Goal: Task Accomplishment & Management: Manage account settings

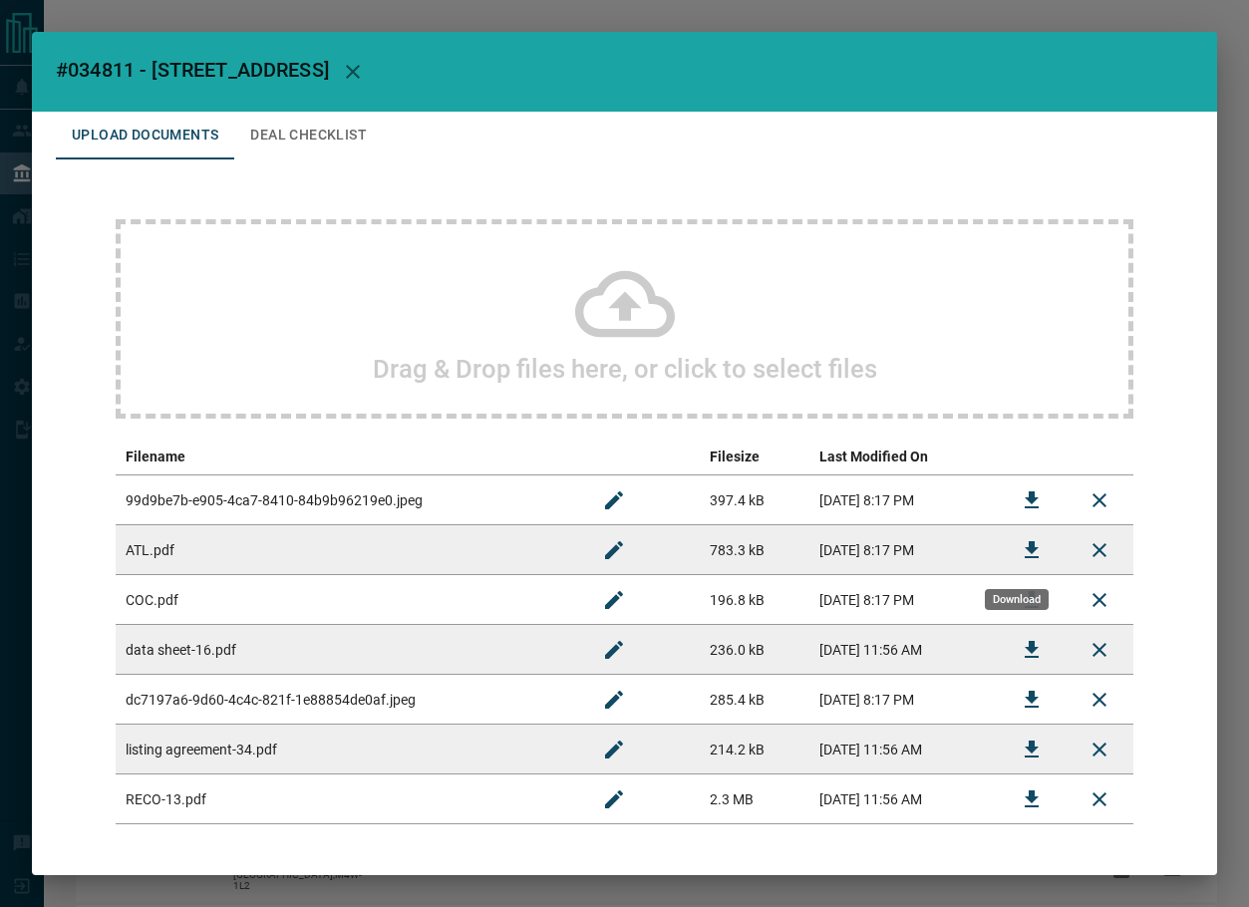
click at [1007, 549] on button "Download" at bounding box center [1031, 550] width 48 height 48
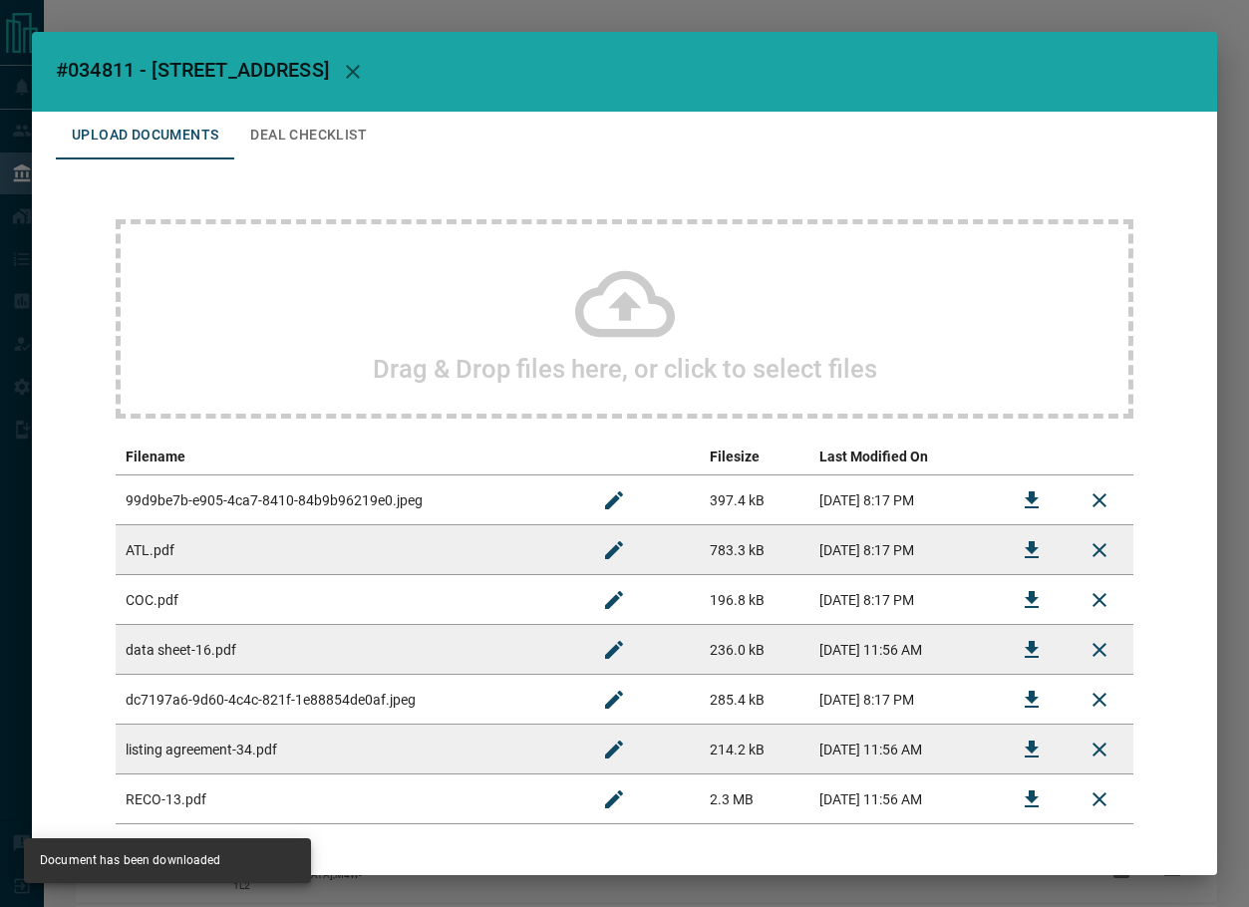
click at [320, 135] on button "Deal Checklist" at bounding box center [308, 136] width 148 height 48
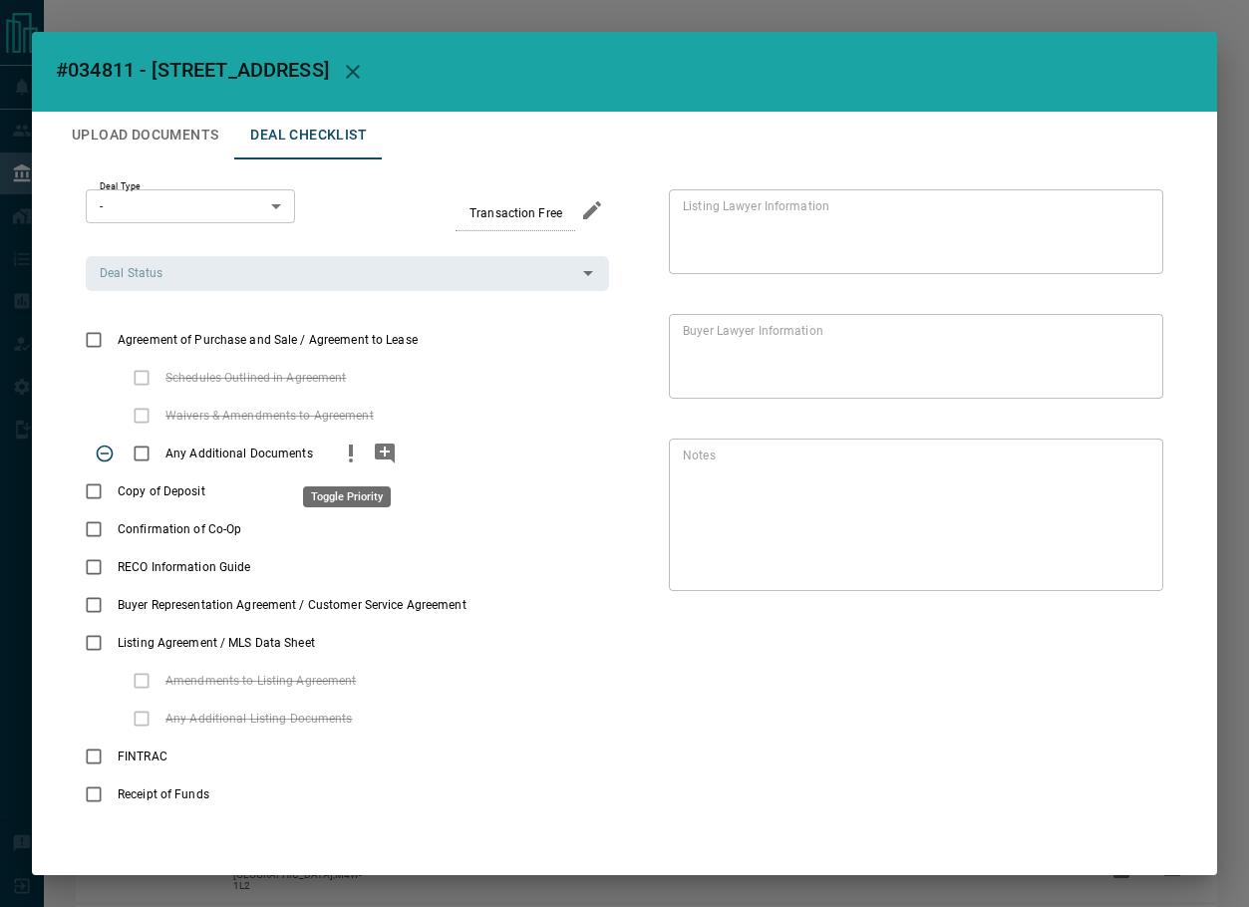
drag, startPoint x: 340, startPoint y: 456, endPoint x: 356, endPoint y: 456, distance: 15.9
click at [341, 456] on icon "priority" at bounding box center [351, 453] width 24 height 24
click at [375, 455] on icon "add note" at bounding box center [385, 453] width 20 height 20
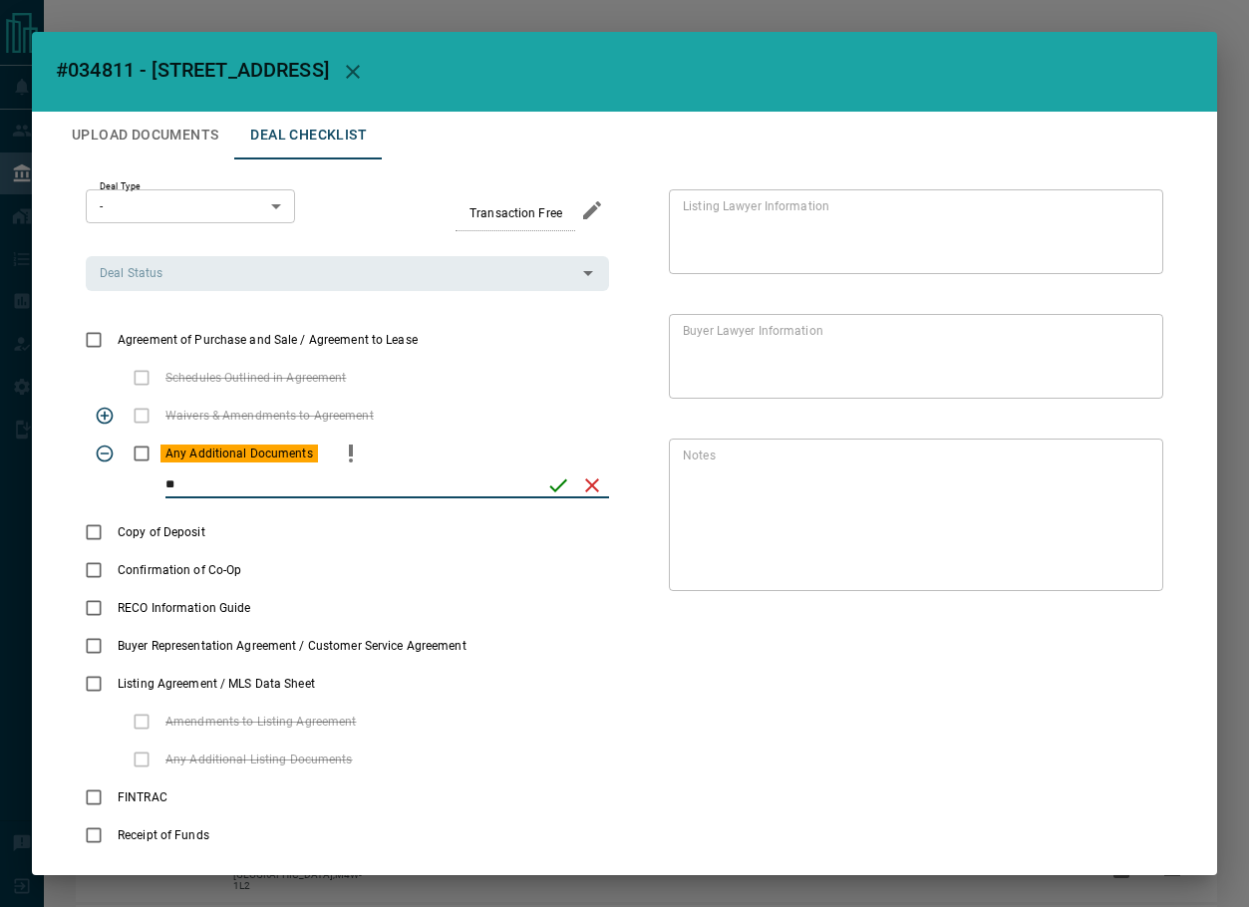
type input "*"
type input "**********"
click at [562, 481] on icon "save" at bounding box center [558, 485] width 24 height 24
click at [194, 279] on input "Deal Status" at bounding box center [331, 273] width 478 height 22
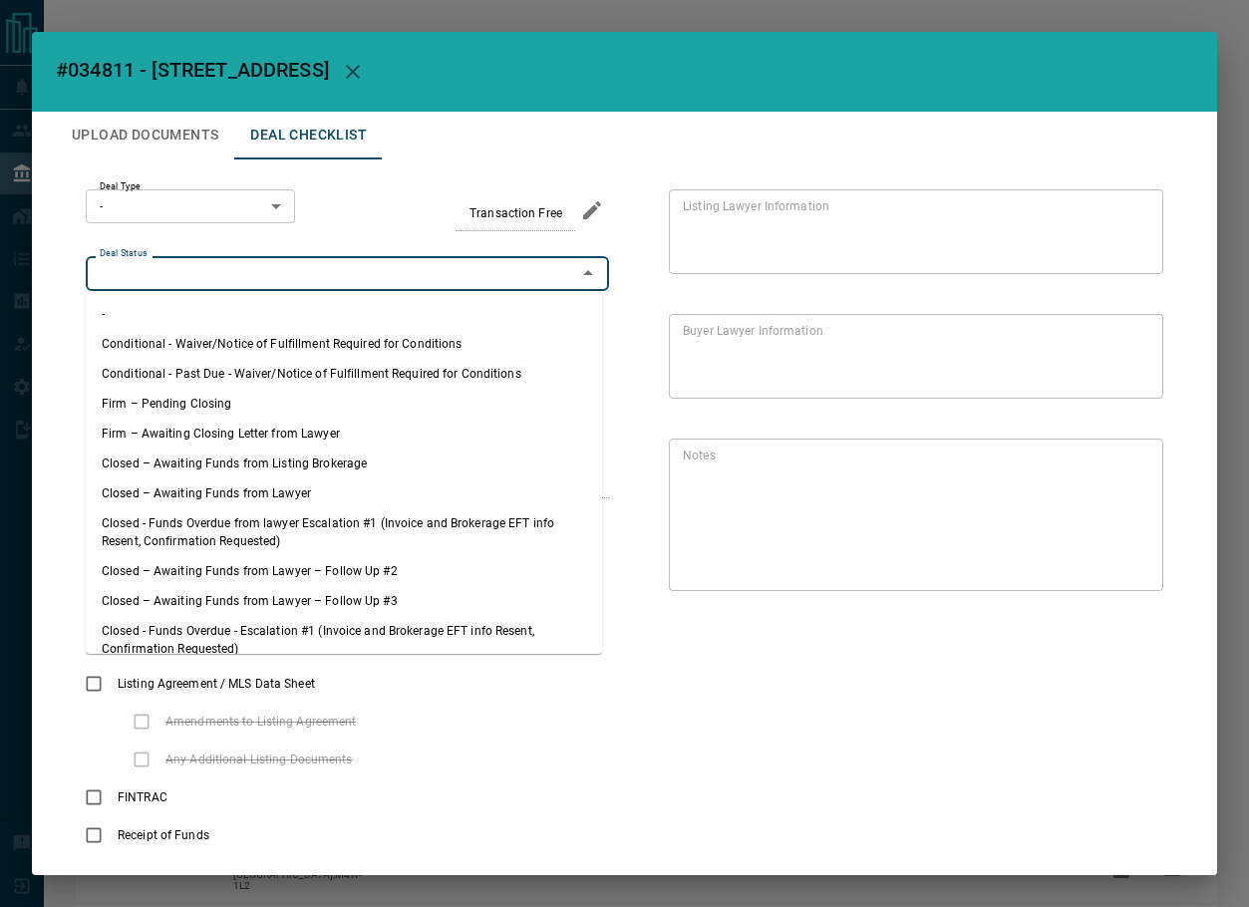
click at [227, 412] on li "Firm – Pending Closing" at bounding box center [344, 404] width 516 height 30
type input "**********"
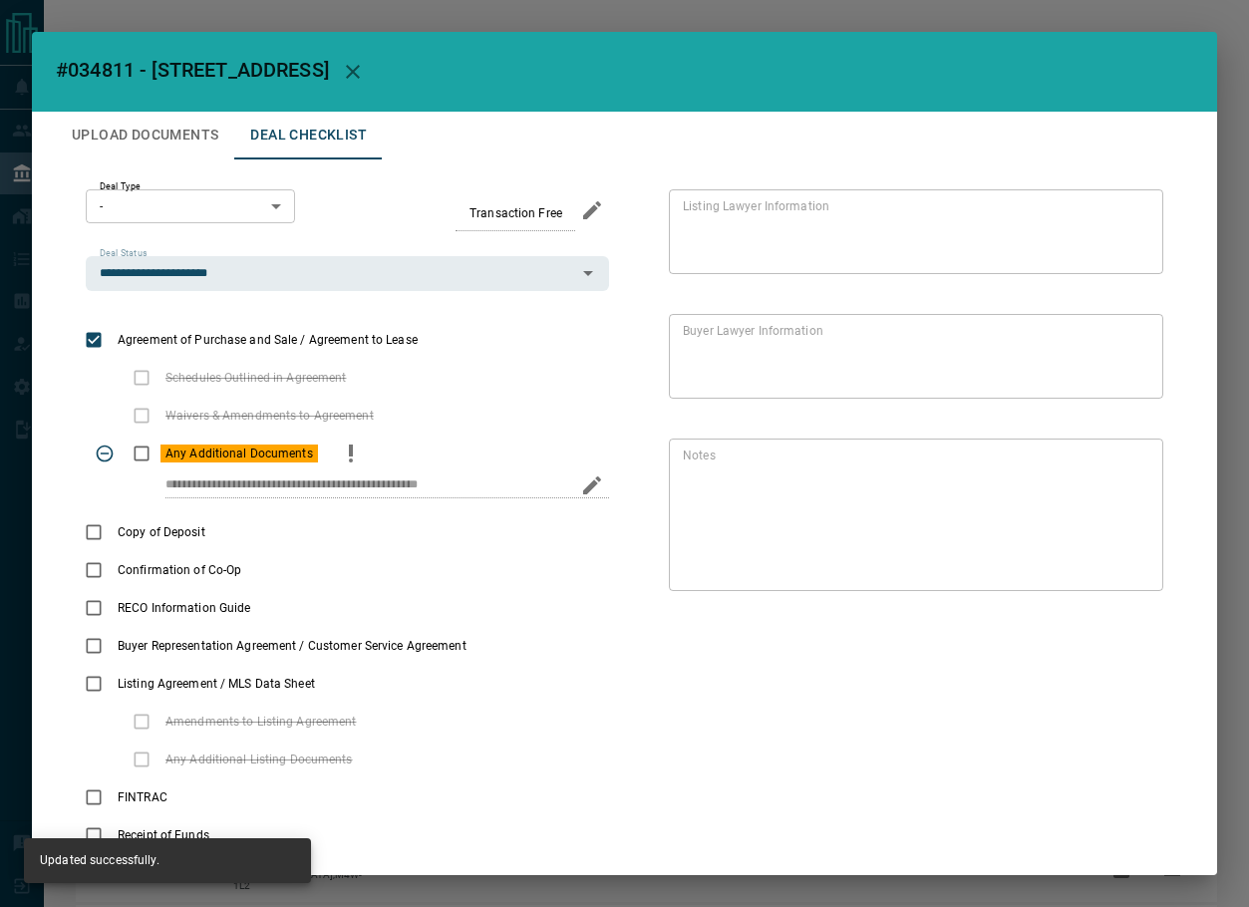
click at [186, 209] on body "Lead Transfers Leads Deals Listings Campaigns Quota Rules Agent Quotas Admin Mo…" at bounding box center [624, 552] width 1249 height 1104
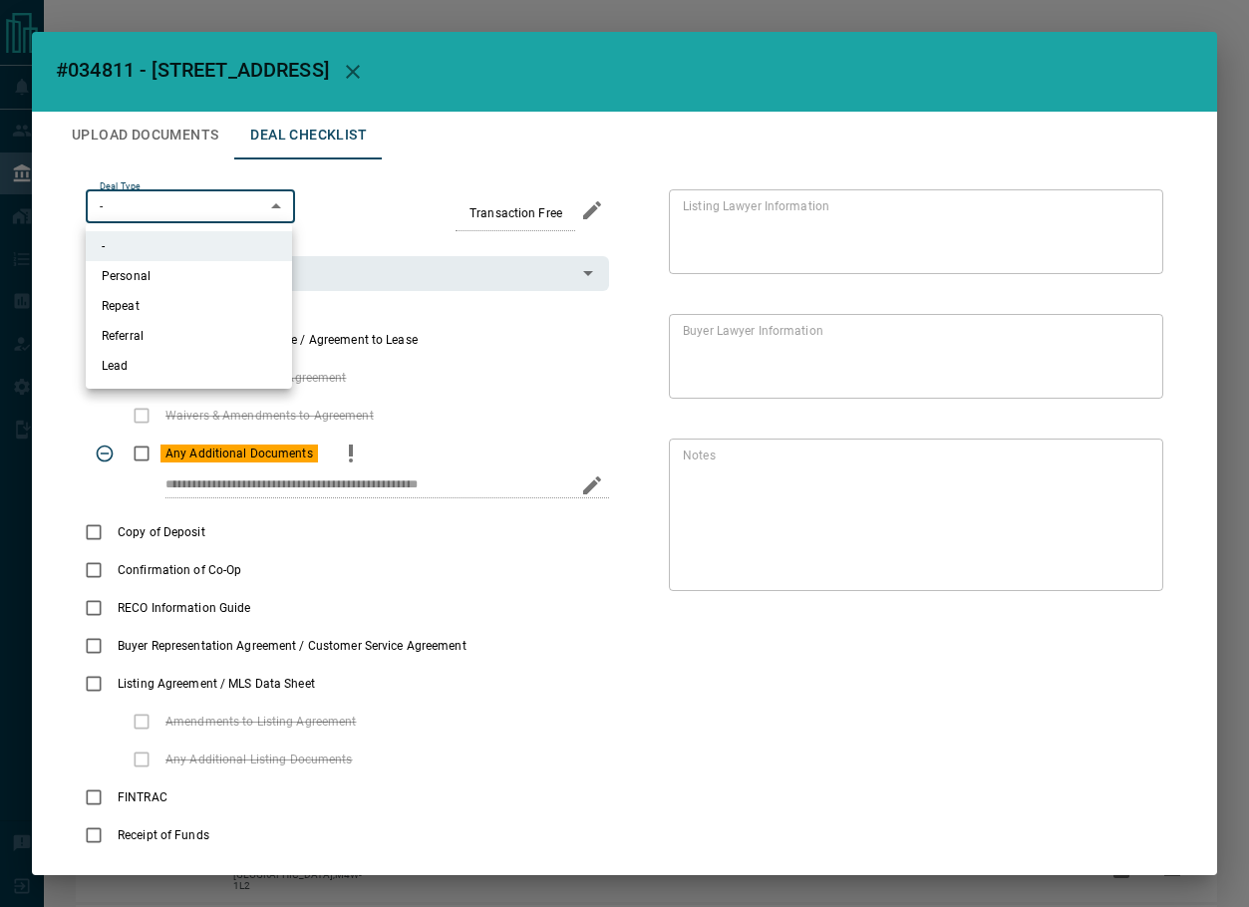
click at [1120, 576] on div at bounding box center [624, 453] width 1249 height 907
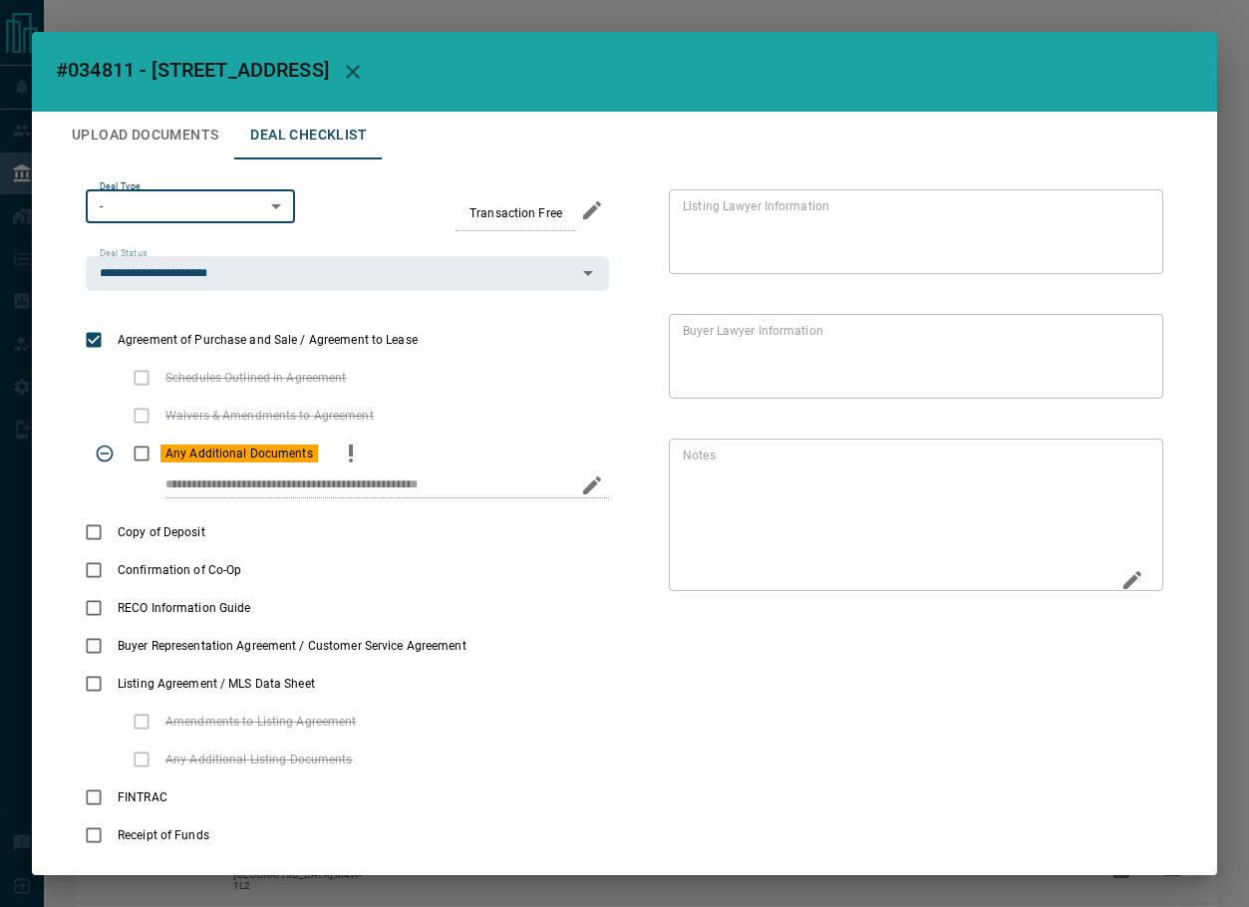
drag, startPoint x: 1106, startPoint y: 558, endPoint x: 1121, endPoint y: 577, distance: 24.1
click at [1106, 560] on div "* Notes" at bounding box center [916, 514] width 494 height 152
click at [1124, 580] on icon "Edit" at bounding box center [1132, 580] width 24 height 24
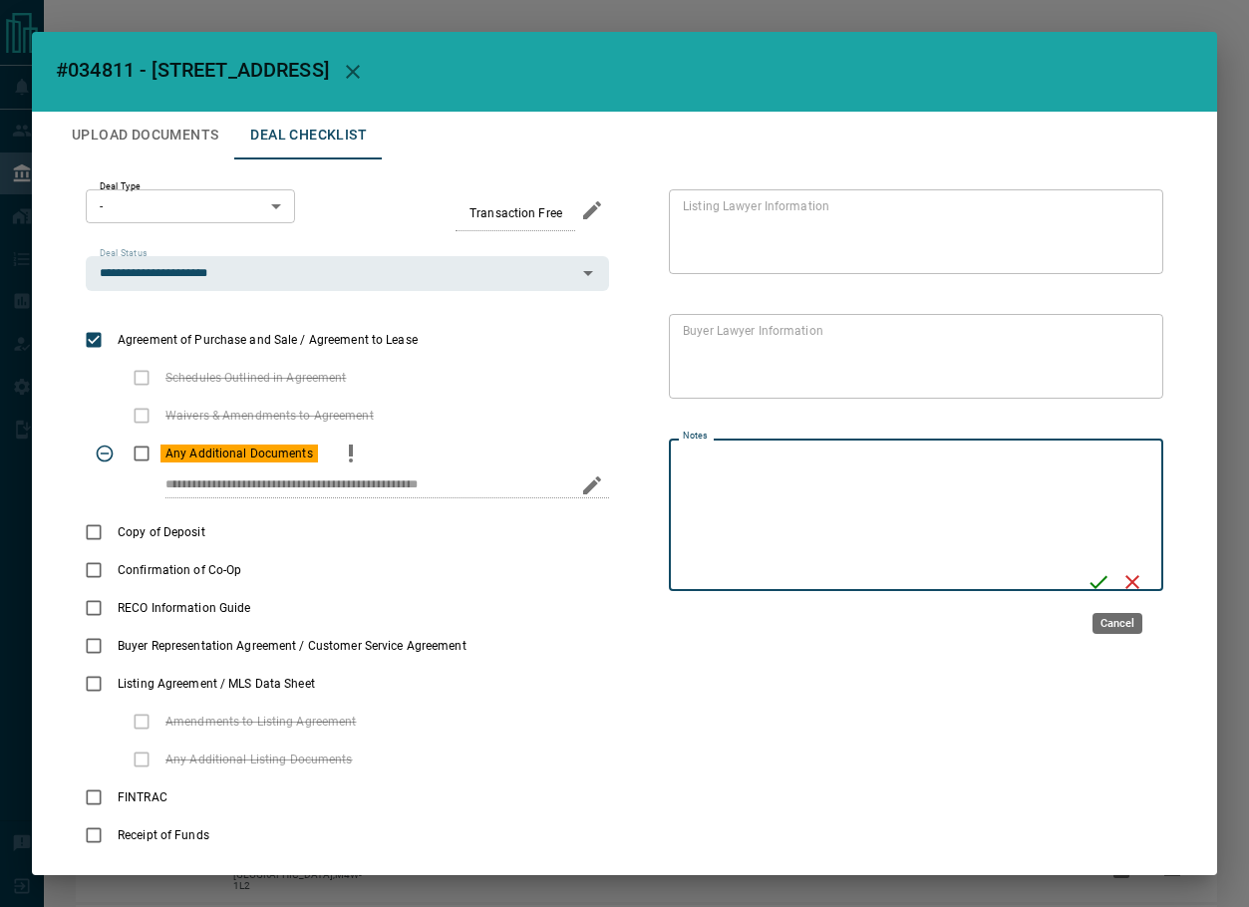
paste textarea "**********"
type textarea "**********"
click at [1089, 574] on icon "Save" at bounding box center [1091, 582] width 24 height 24
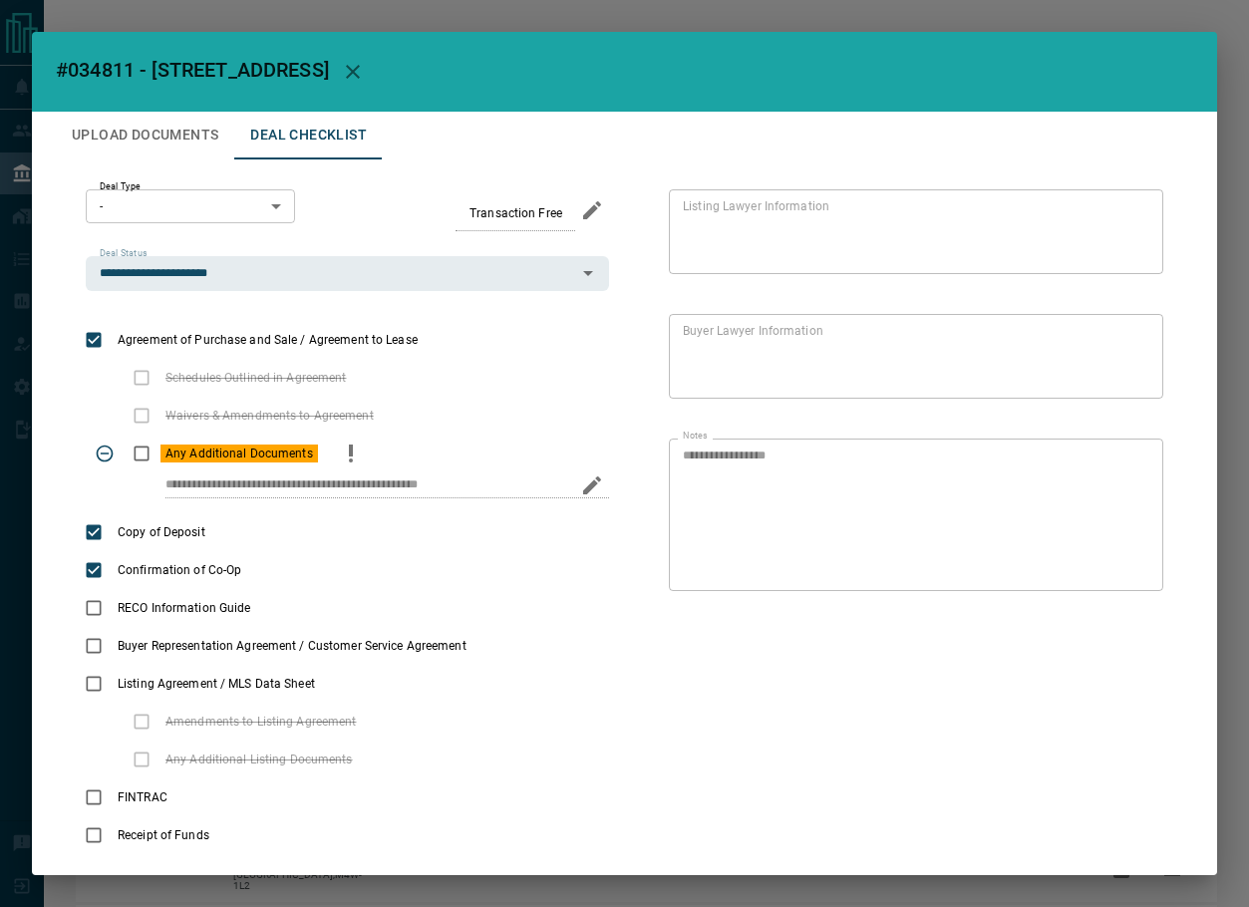
click at [141, 132] on button "Upload Documents" at bounding box center [145, 136] width 178 height 48
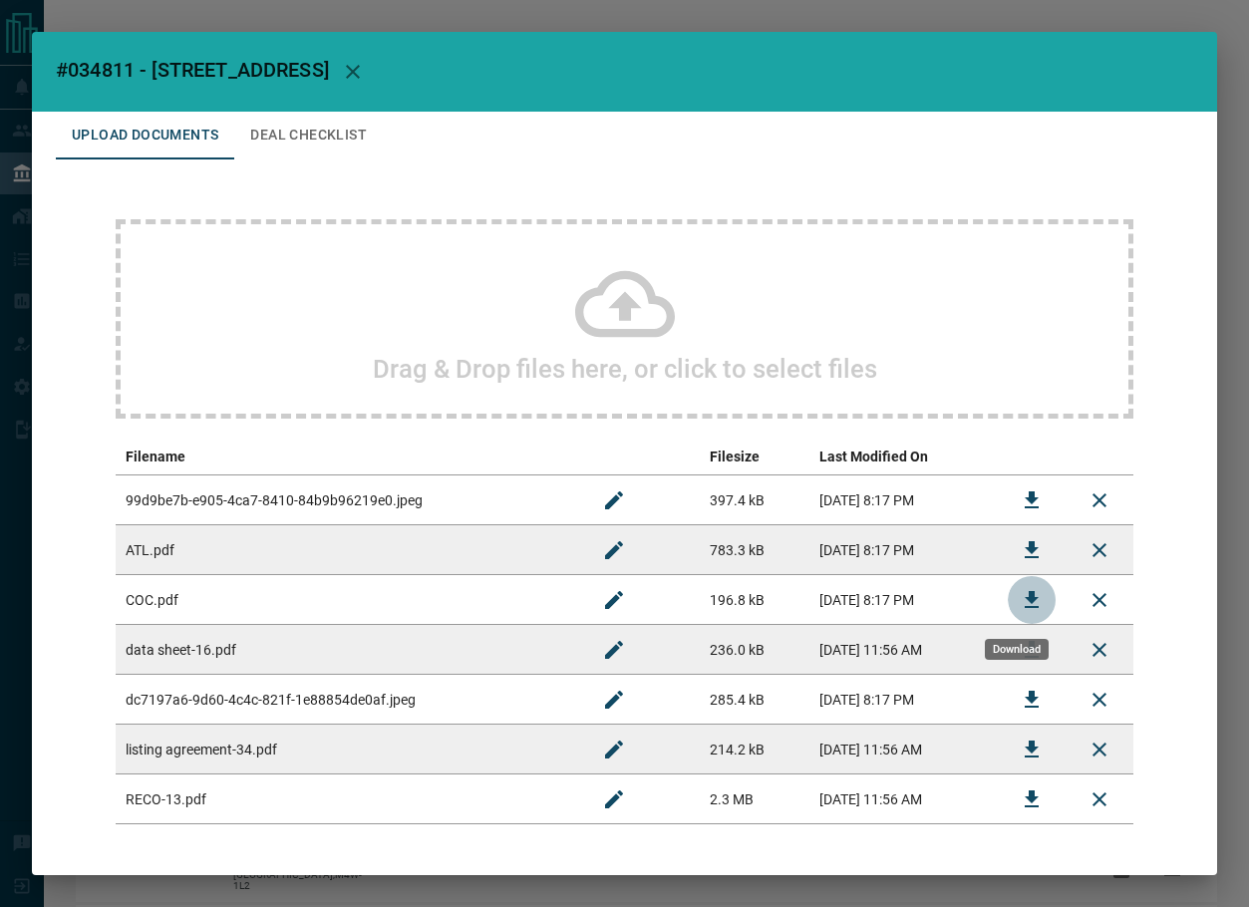
click at [1024, 596] on icon "Download" at bounding box center [1031, 599] width 14 height 17
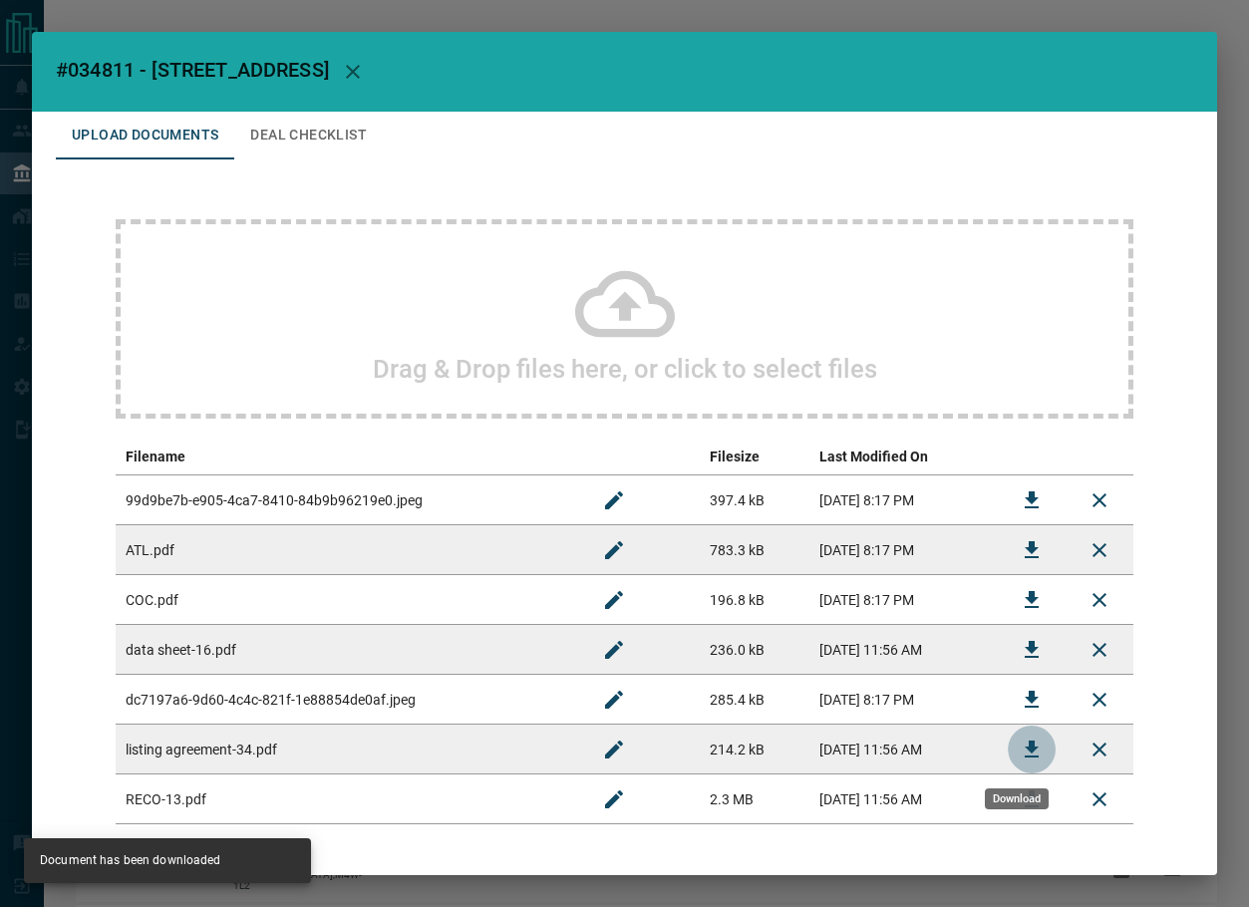
click at [1007, 761] on button "Download" at bounding box center [1031, 749] width 48 height 48
click at [327, 143] on button "Deal Checklist" at bounding box center [308, 136] width 148 height 48
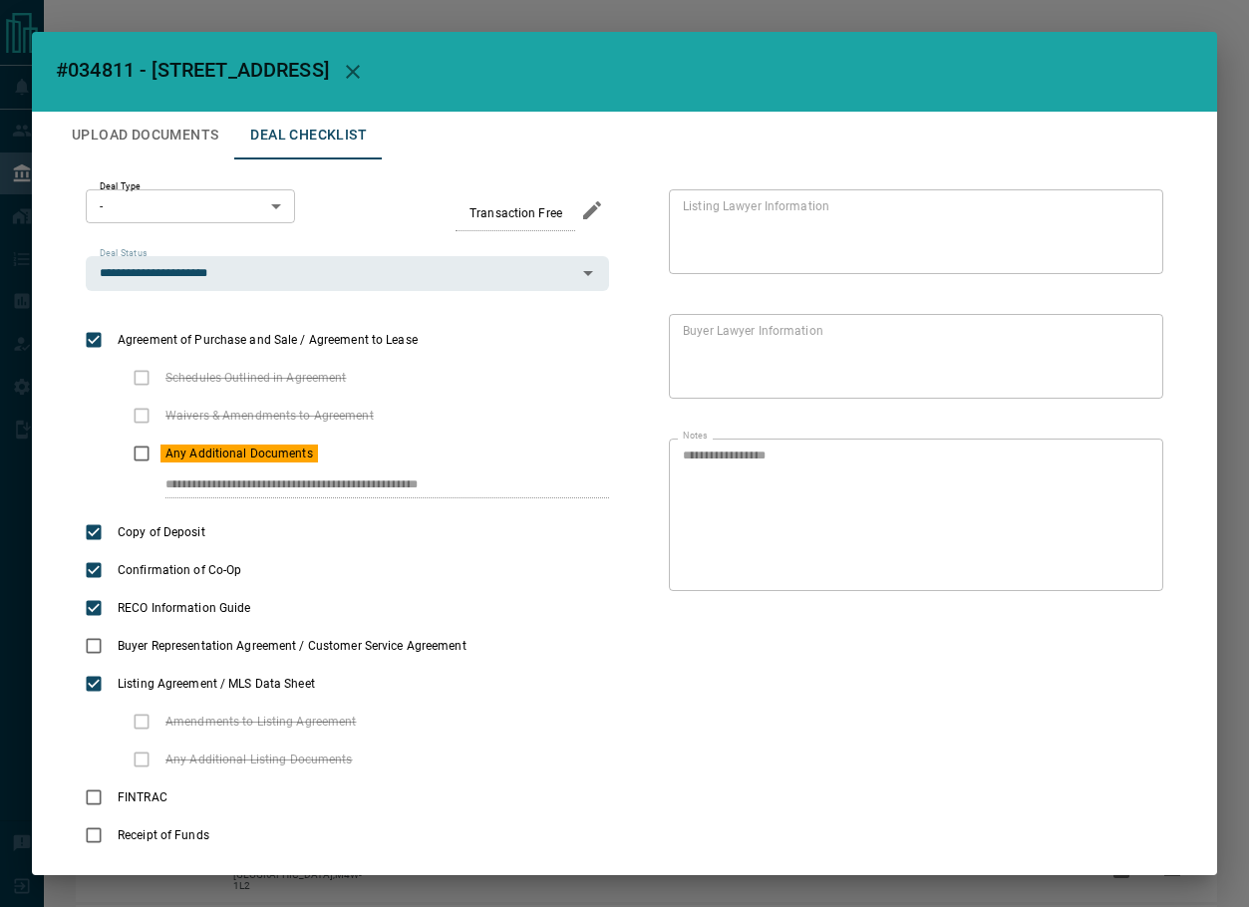
click at [152, 134] on button "Upload Documents" at bounding box center [145, 136] width 178 height 48
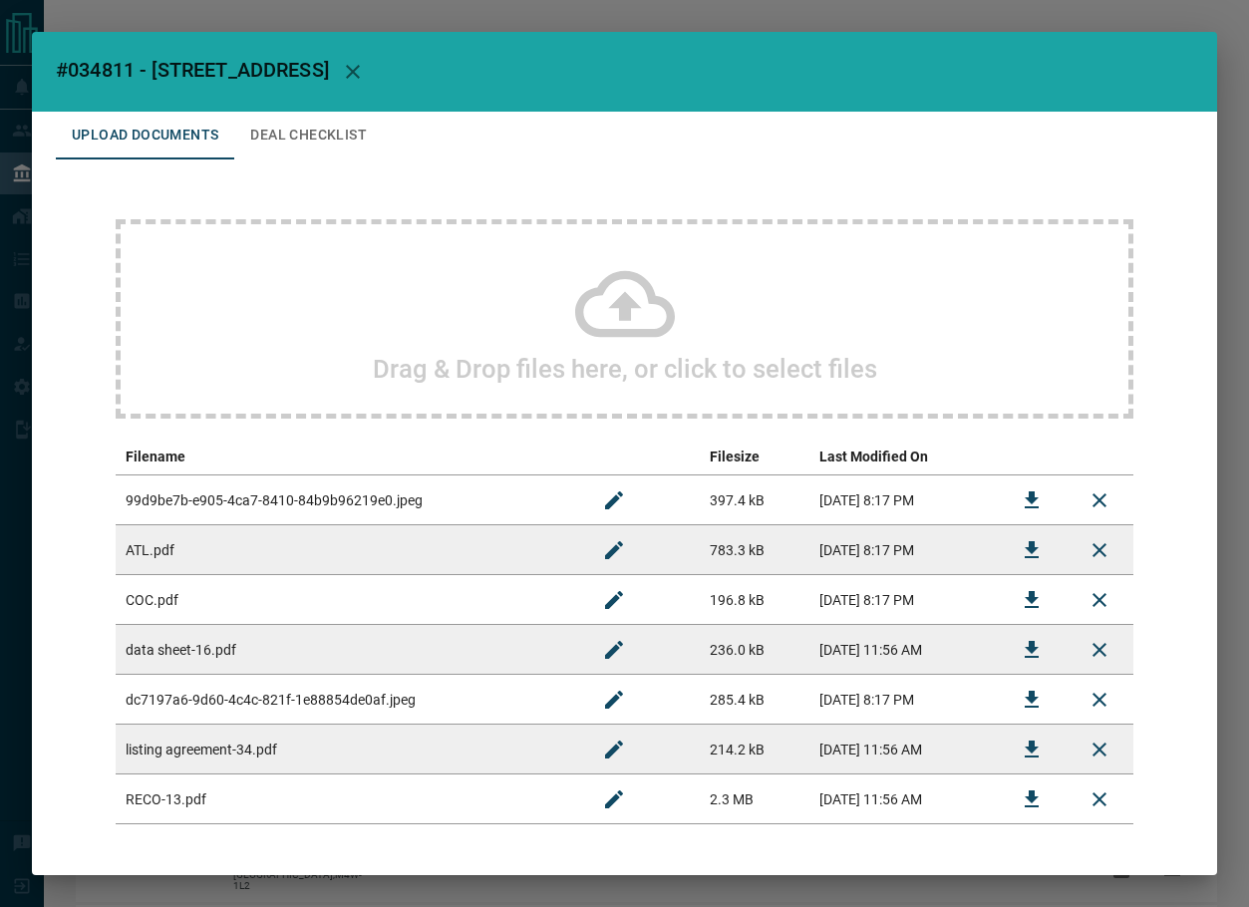
click at [487, 318] on div "Drag & Drop files here, or click to select files" at bounding box center [624, 318] width 1017 height 199
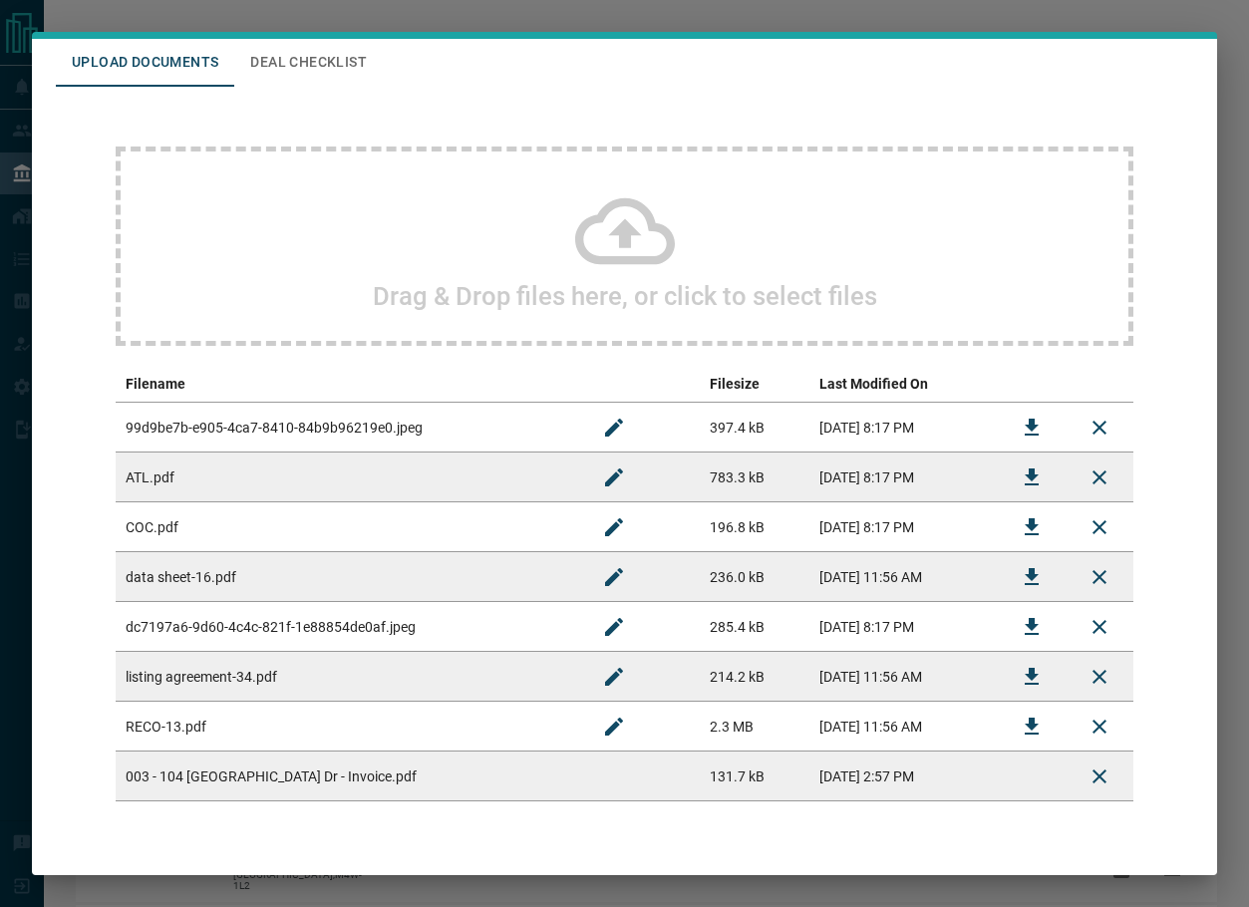
scroll to position [130, 0]
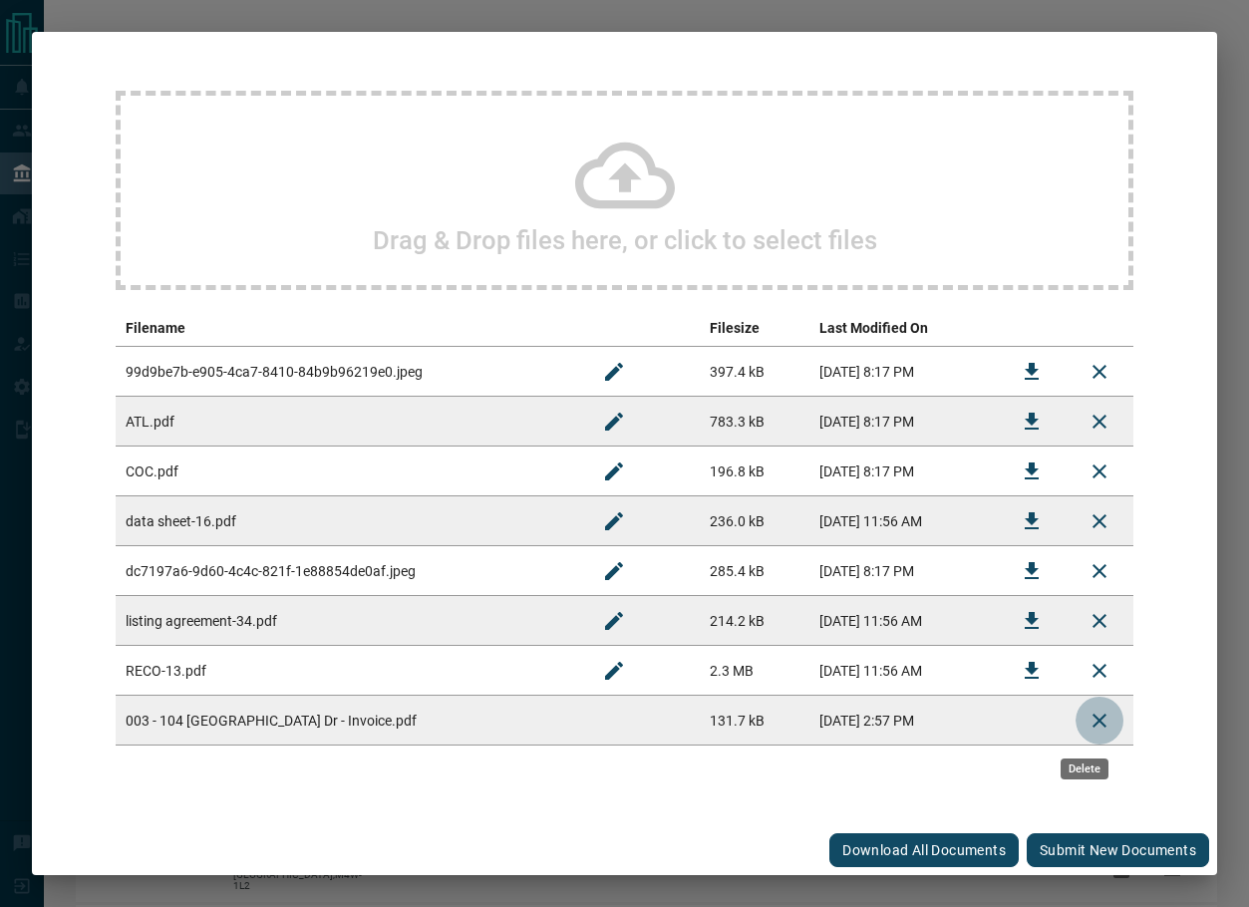
click at [1092, 720] on icon "Delete" at bounding box center [1099, 721] width 24 height 24
click at [1071, 856] on button "Submit new documents" at bounding box center [1117, 850] width 182 height 34
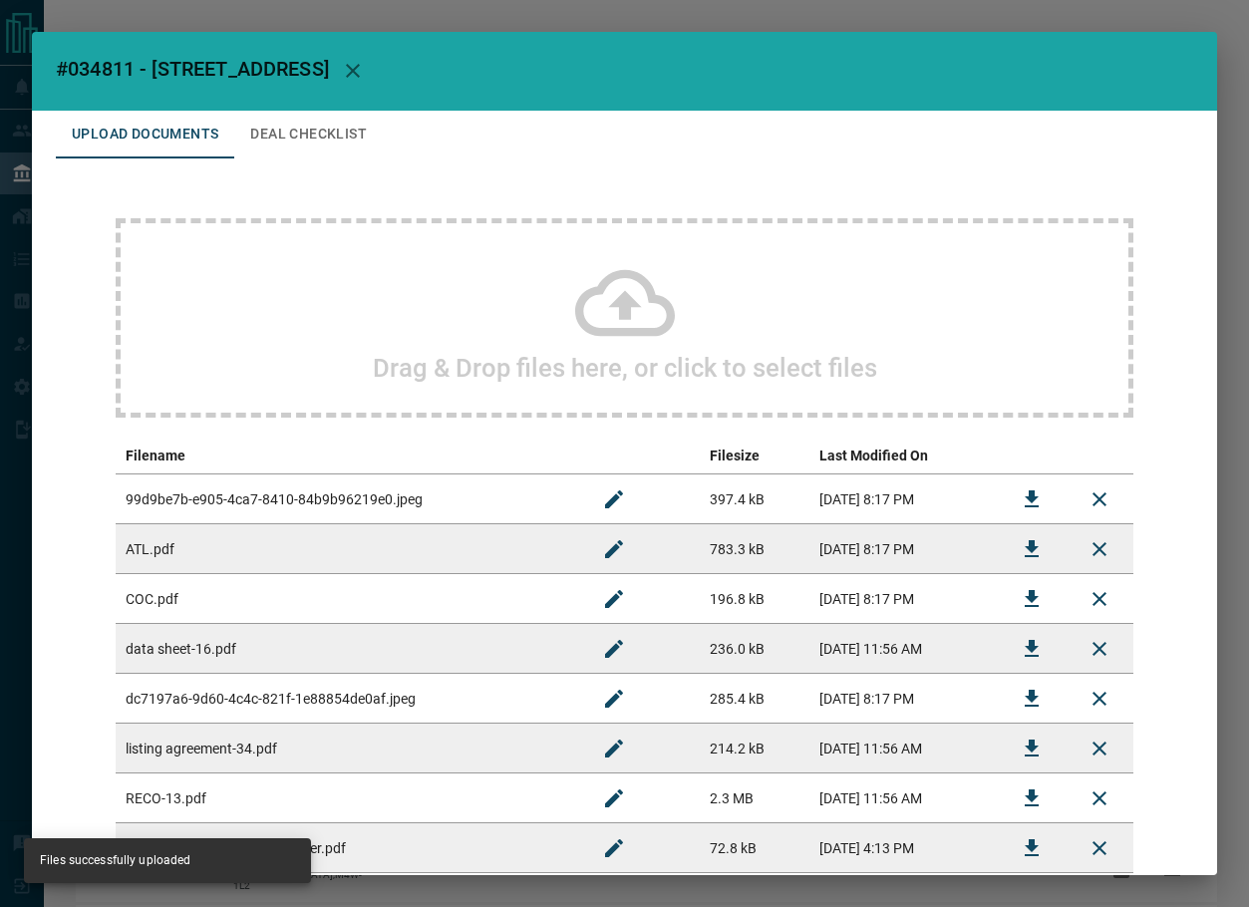
scroll to position [0, 0]
click at [332, 155] on button "Deal Checklist" at bounding box center [308, 136] width 148 height 48
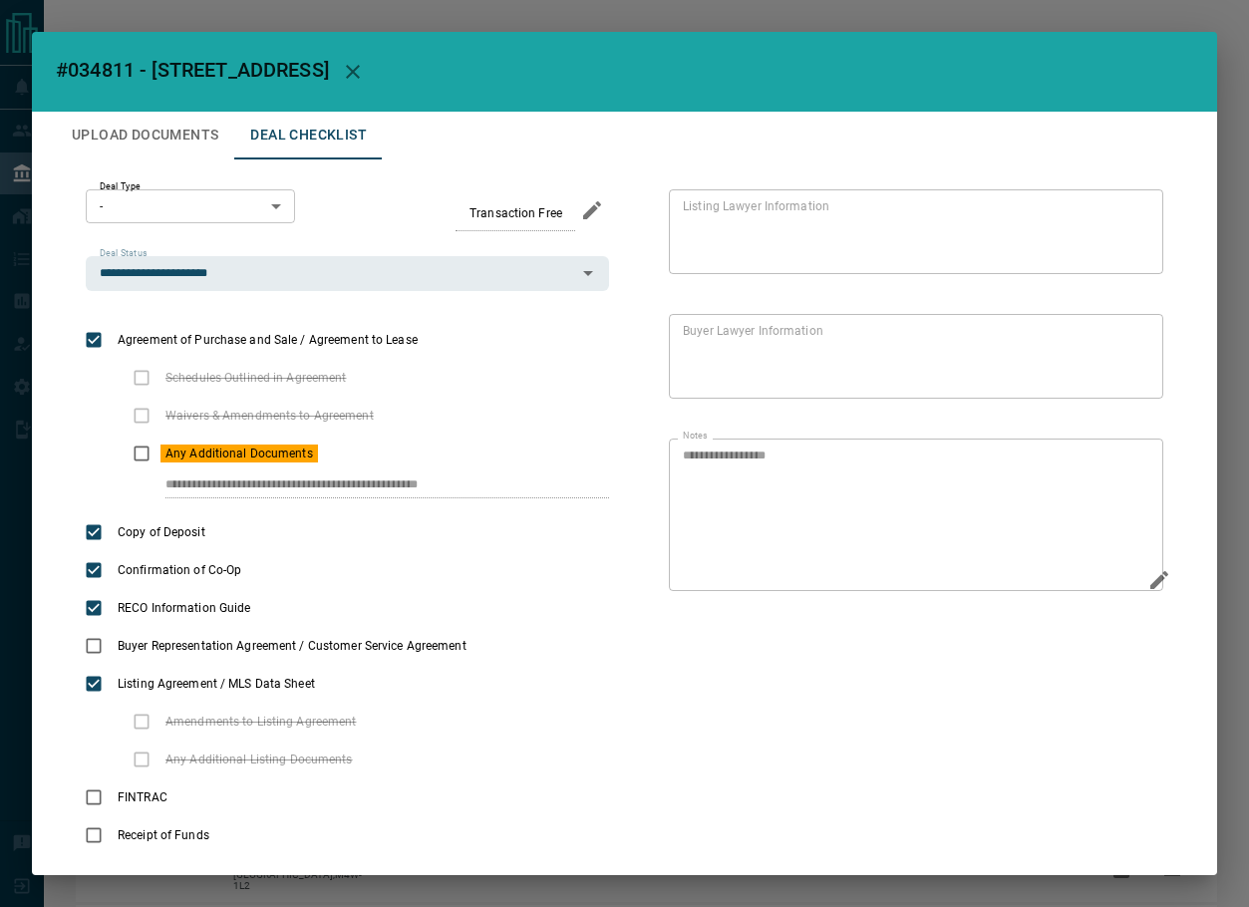
click at [1142, 586] on div "**********" at bounding box center [916, 514] width 494 height 152
click at [1116, 583] on icon "Edit" at bounding box center [1125, 580] width 18 height 18
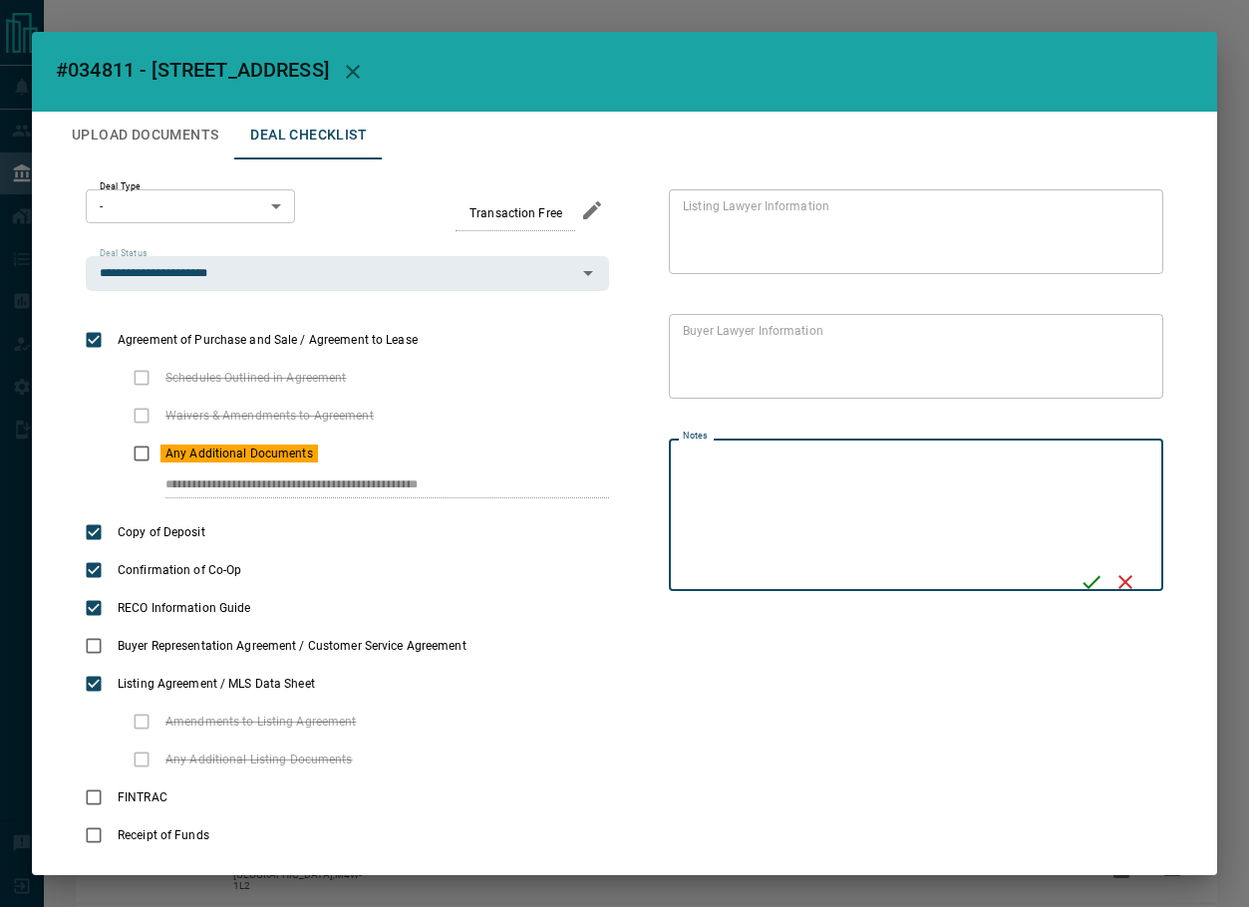
click at [1079, 574] on icon "Save" at bounding box center [1091, 582] width 24 height 24
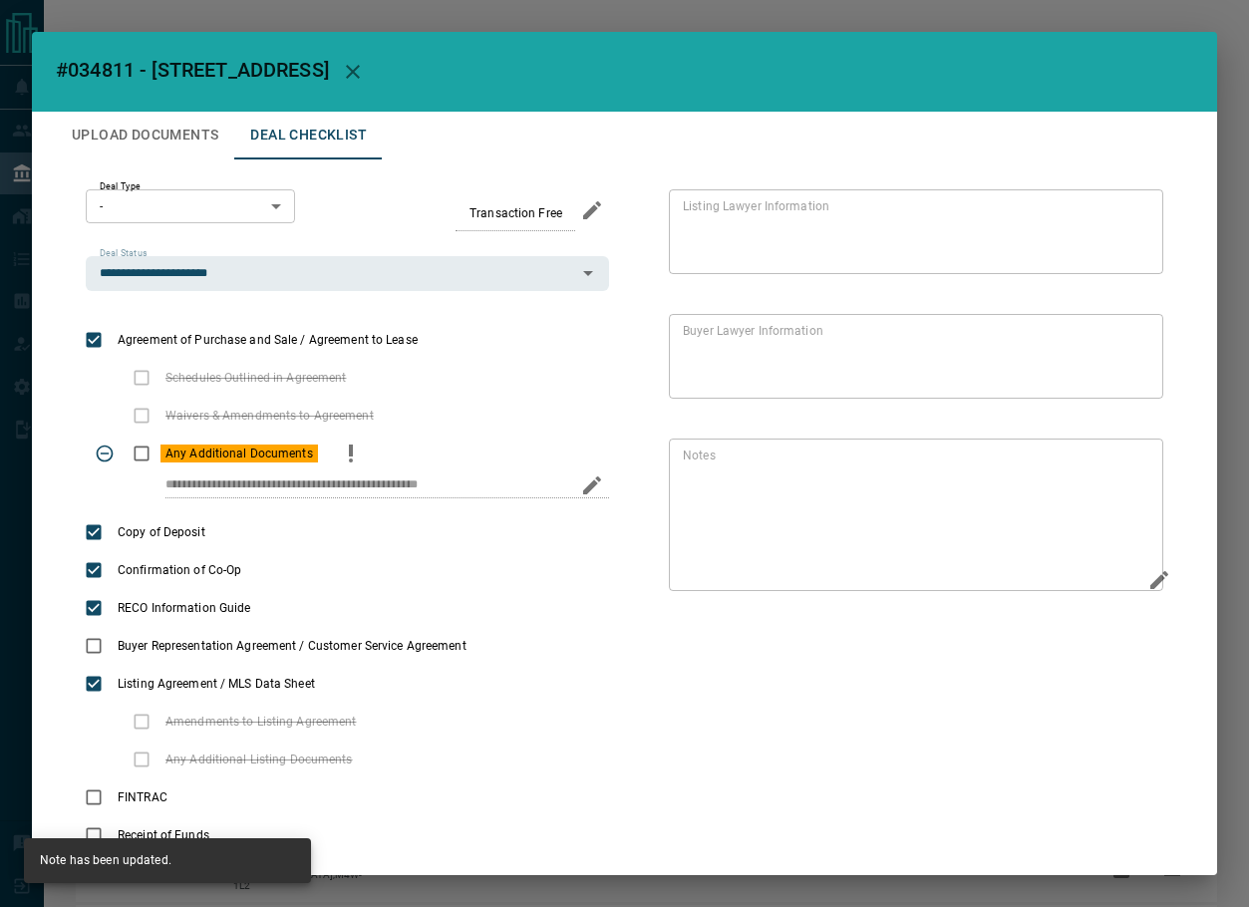
click at [583, 489] on icon "edit" at bounding box center [592, 485] width 18 height 18
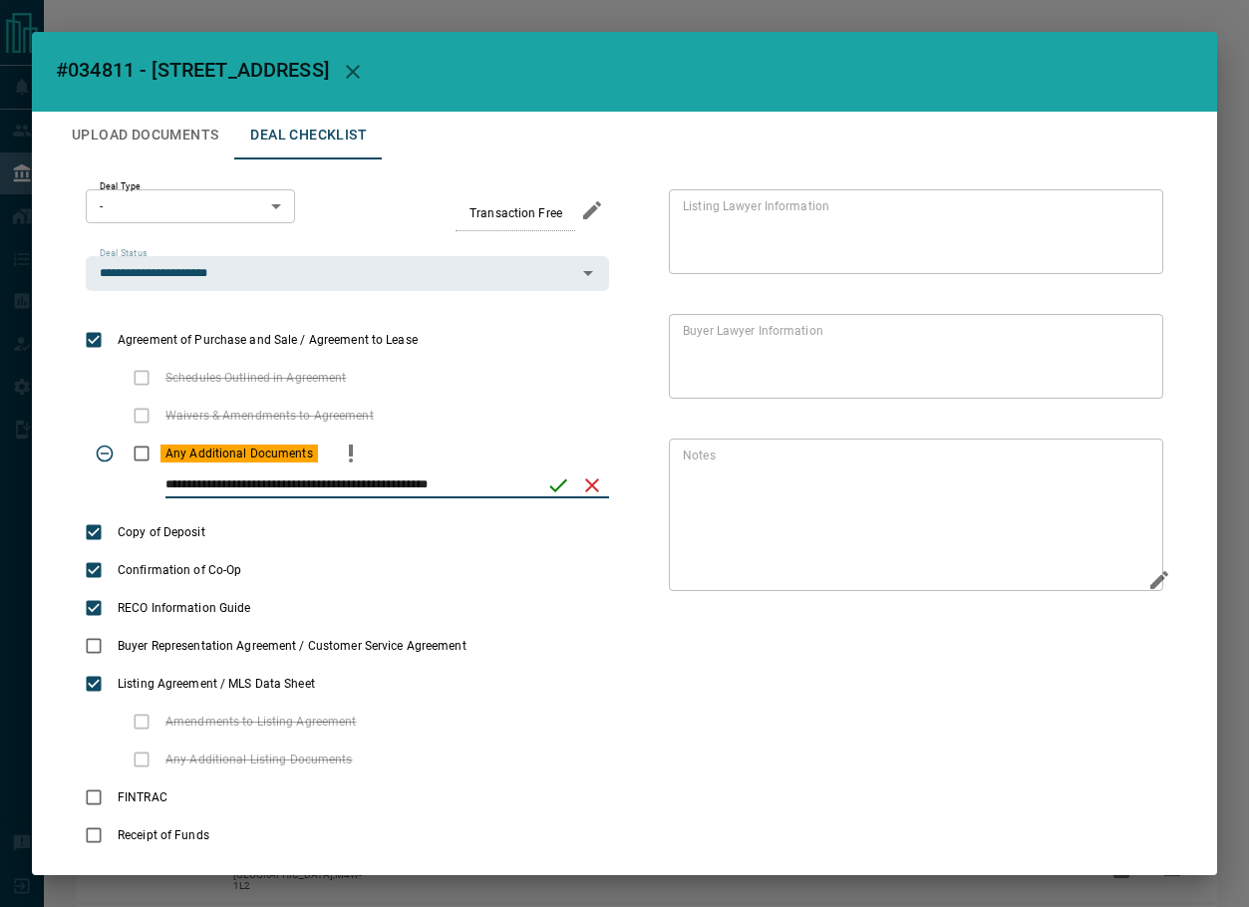
paste input "**********"
type input "**********"
click at [556, 490] on icon "save" at bounding box center [551, 485] width 24 height 24
